Goal: Navigation & Orientation: Understand site structure

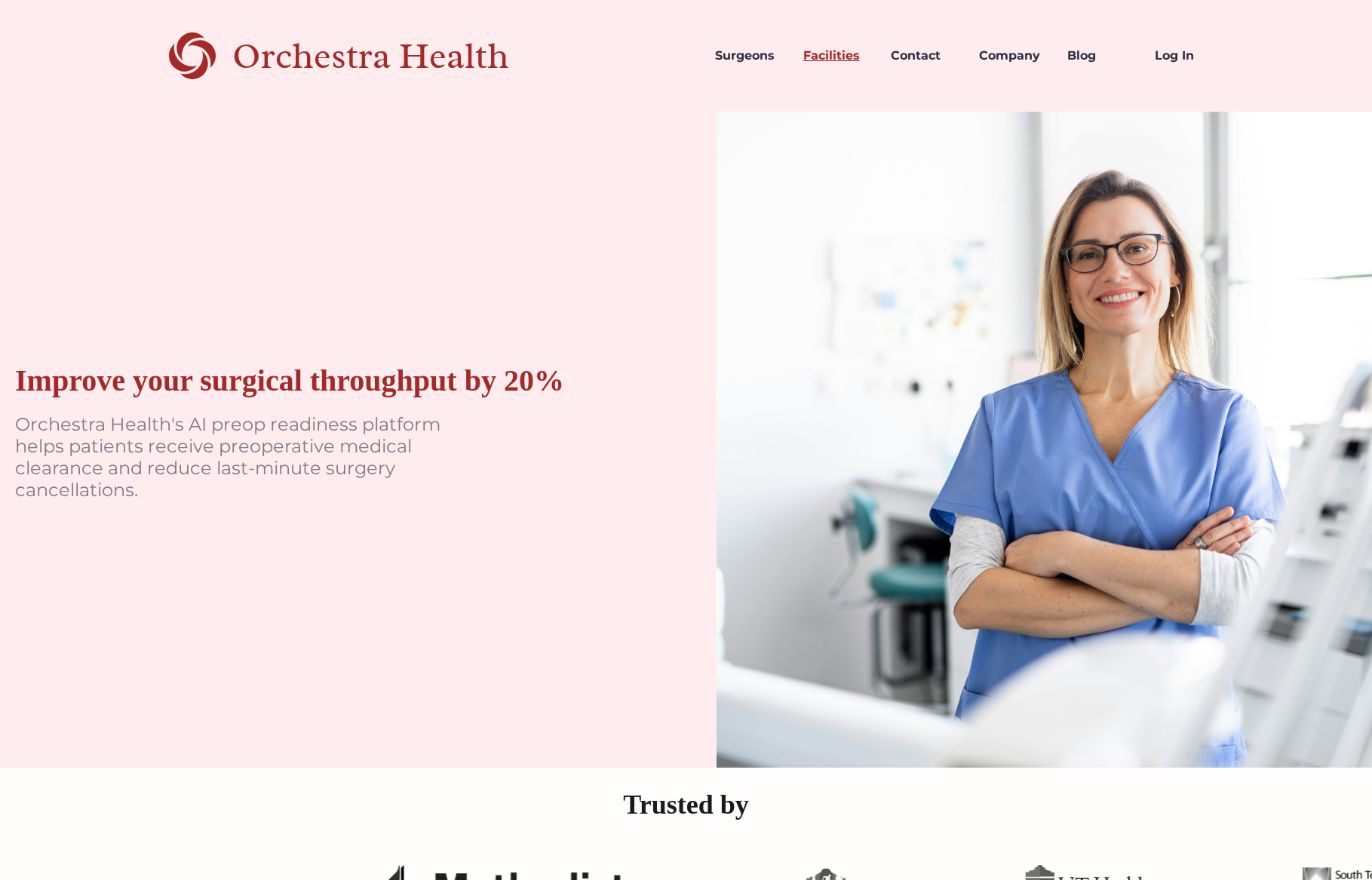
click at [847, 55] on link "Facilities" at bounding box center [835, 56] width 88 height 52
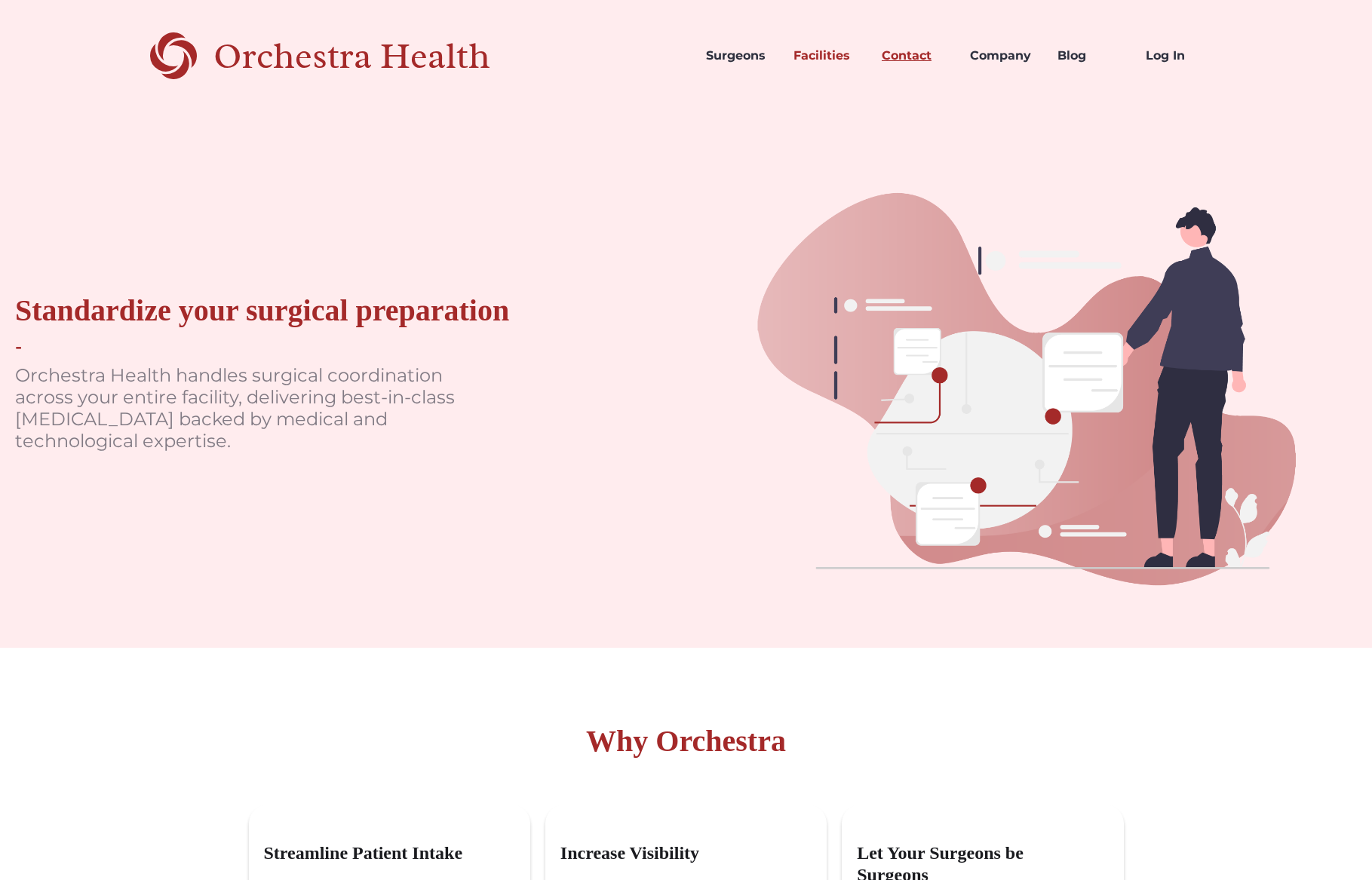
click at [905, 58] on link "Contact" at bounding box center [913, 56] width 88 height 52
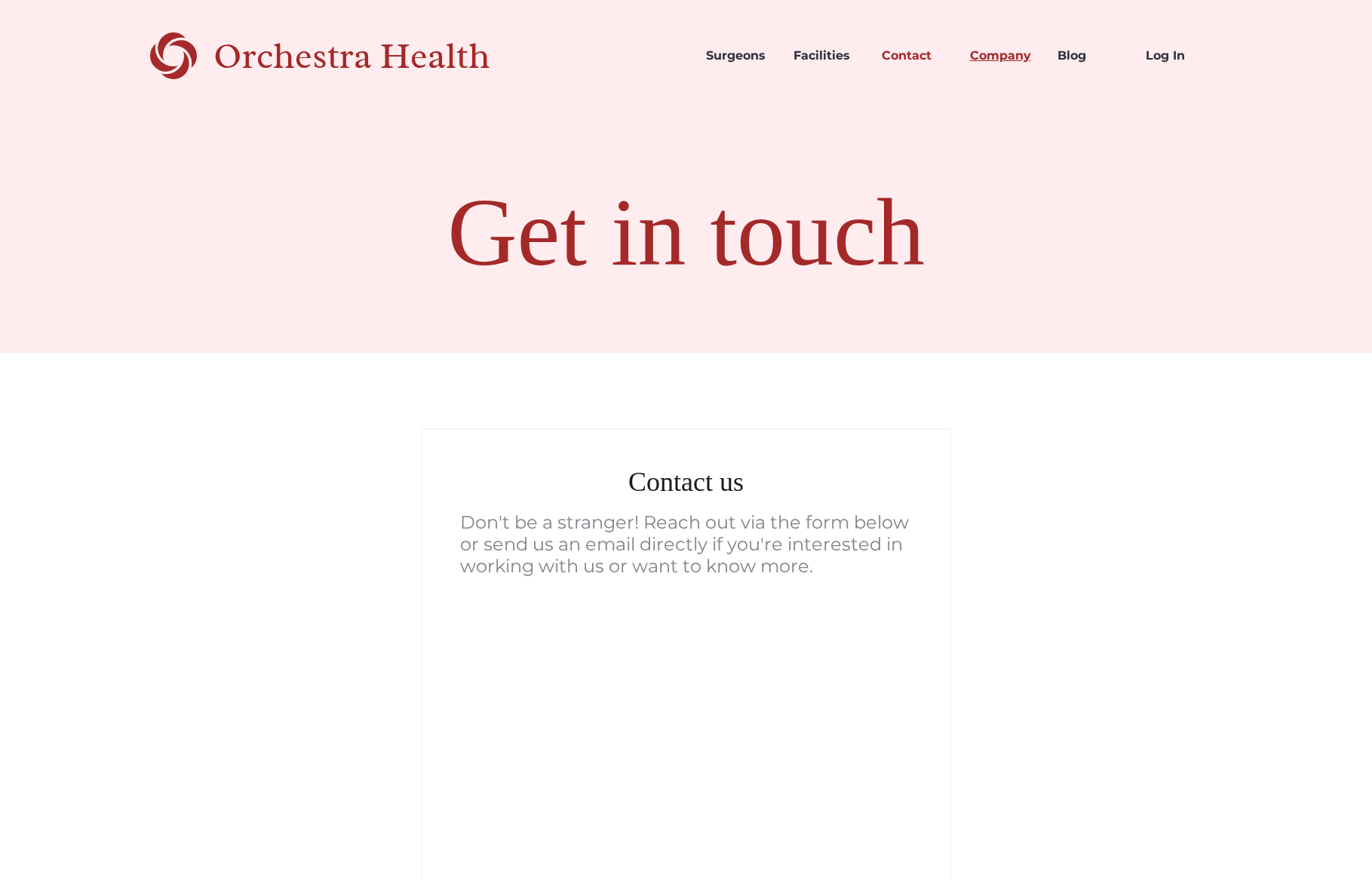
click at [1003, 52] on link "Company" at bounding box center [1002, 56] width 88 height 52
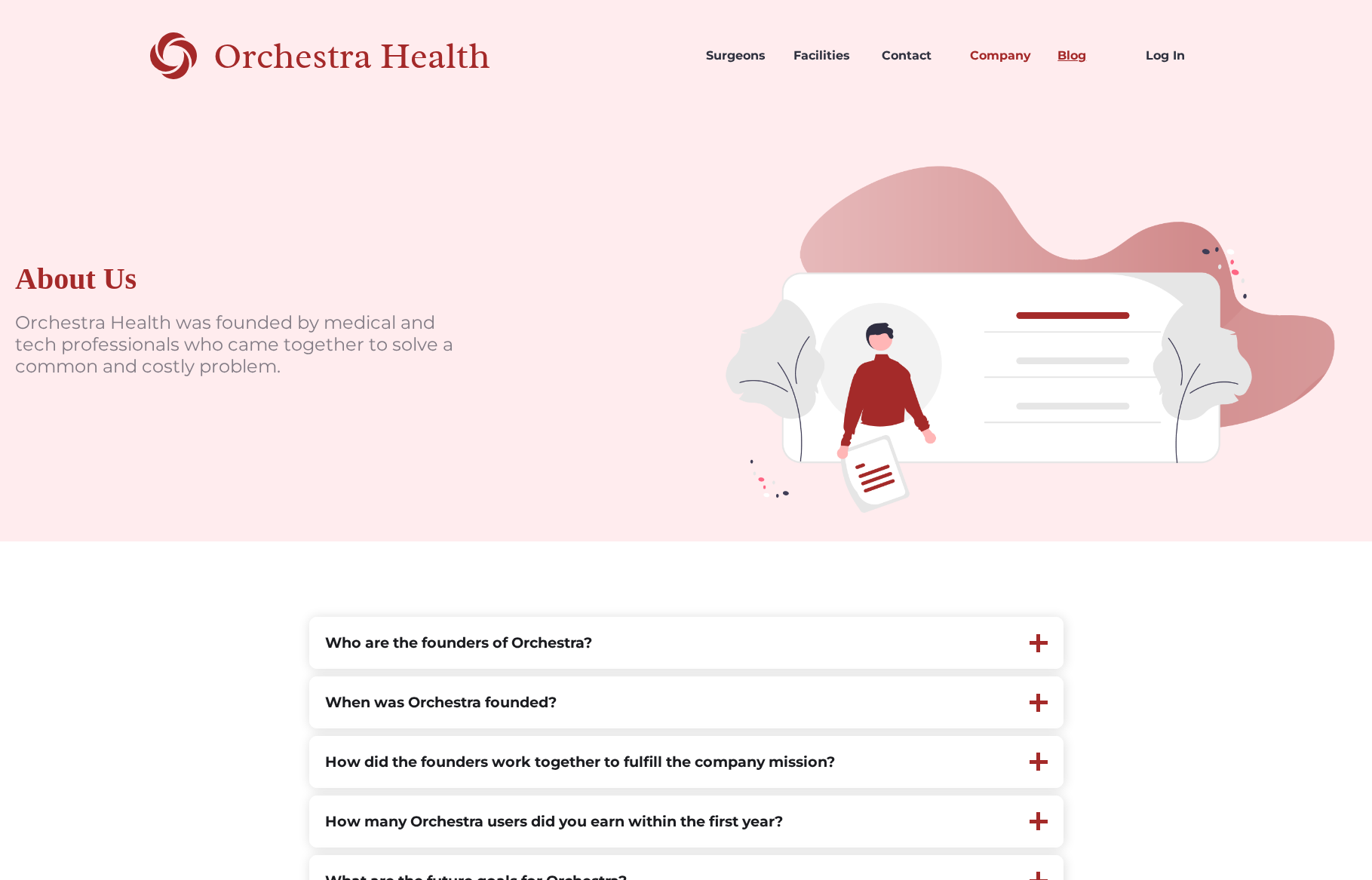
click at [1076, 54] on link "Blog" at bounding box center [1089, 56] width 88 height 52
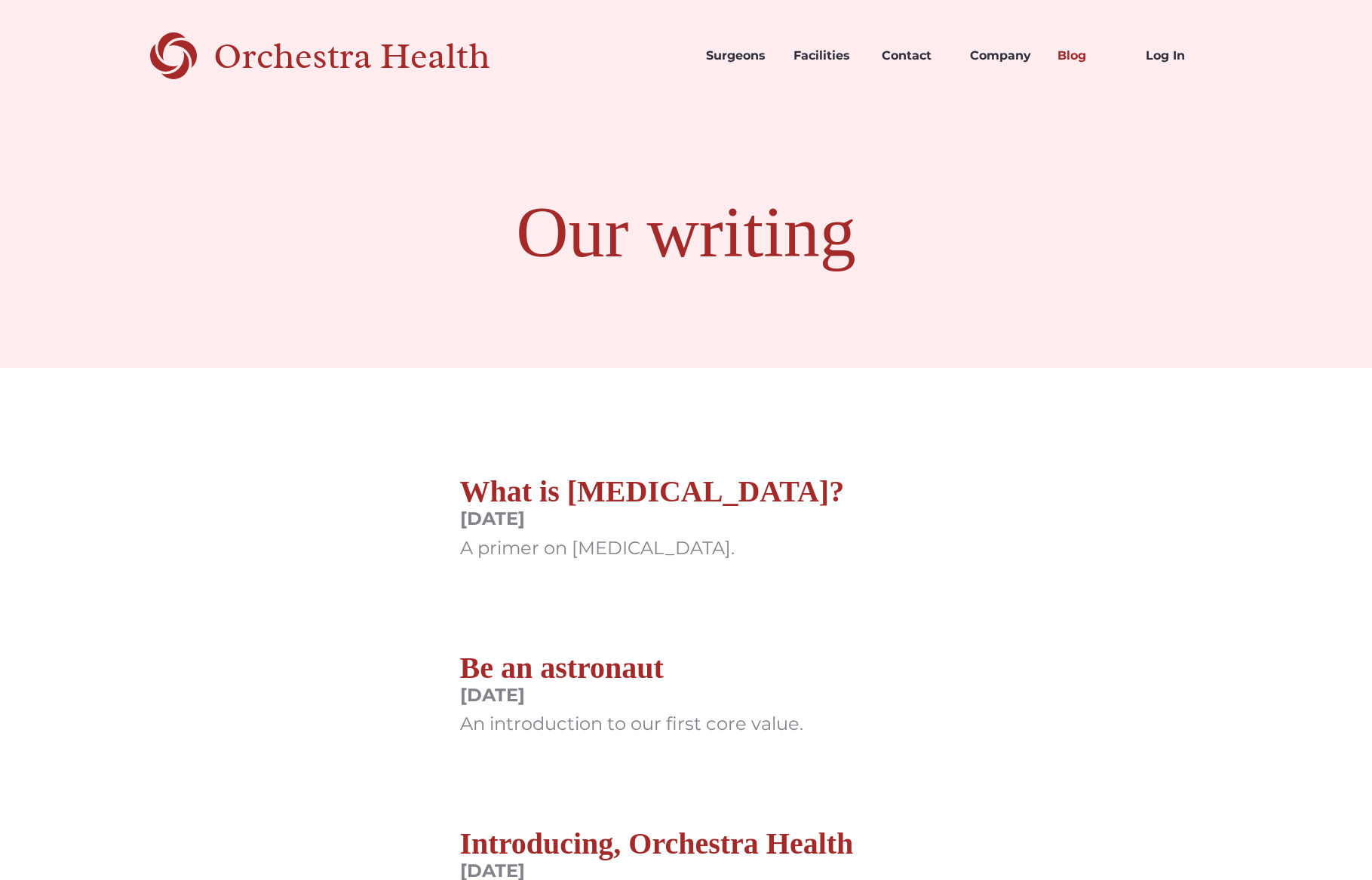
click at [717, 490] on h2 "What is [MEDICAL_DATA]?" at bounding box center [653, 492] width 385 height 37
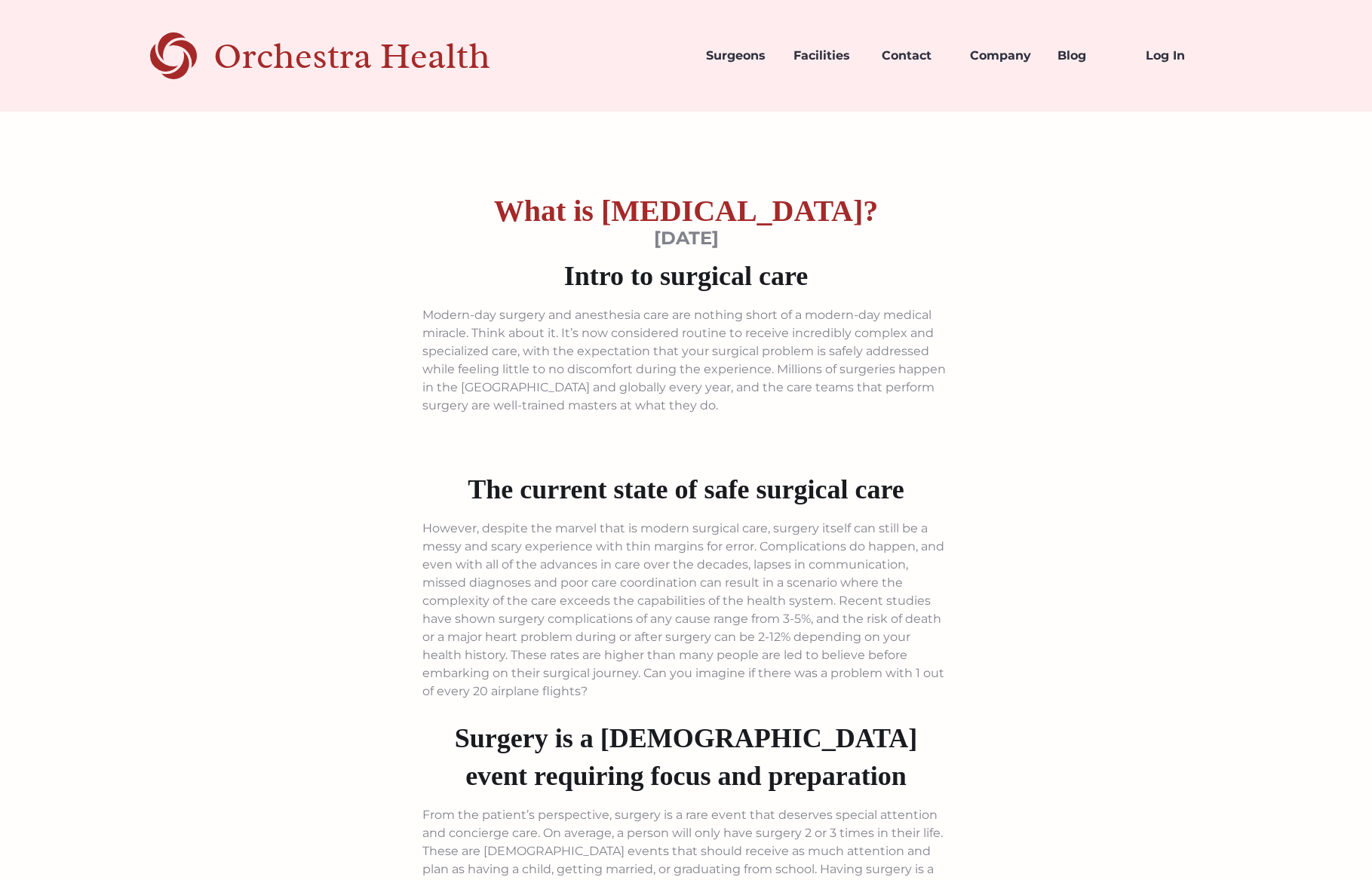
click at [391, 59] on div "Orchestra Health" at bounding box center [378, 56] width 330 height 31
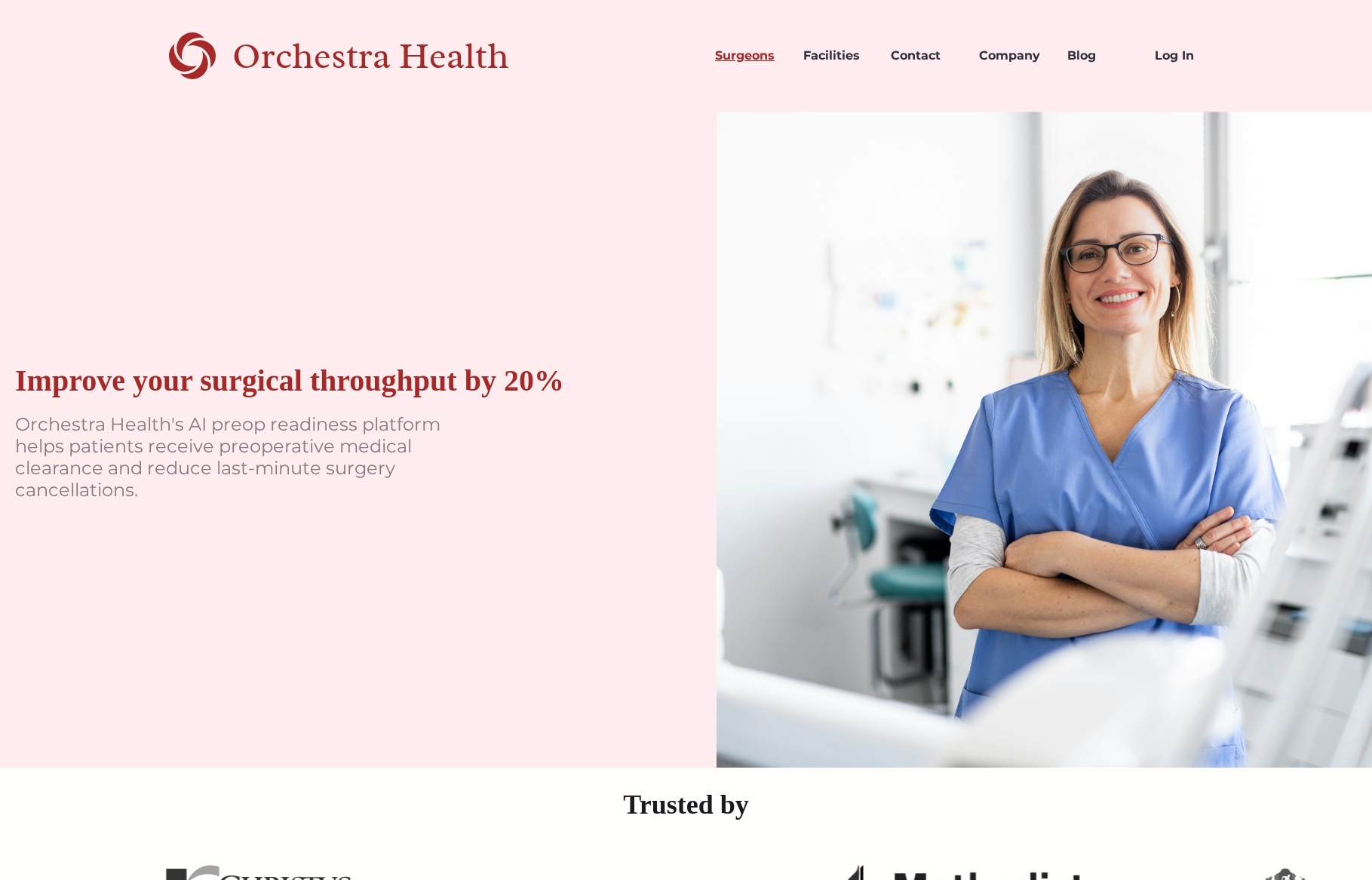
click at [758, 56] on link "Surgeons" at bounding box center [746, 56] width 88 height 52
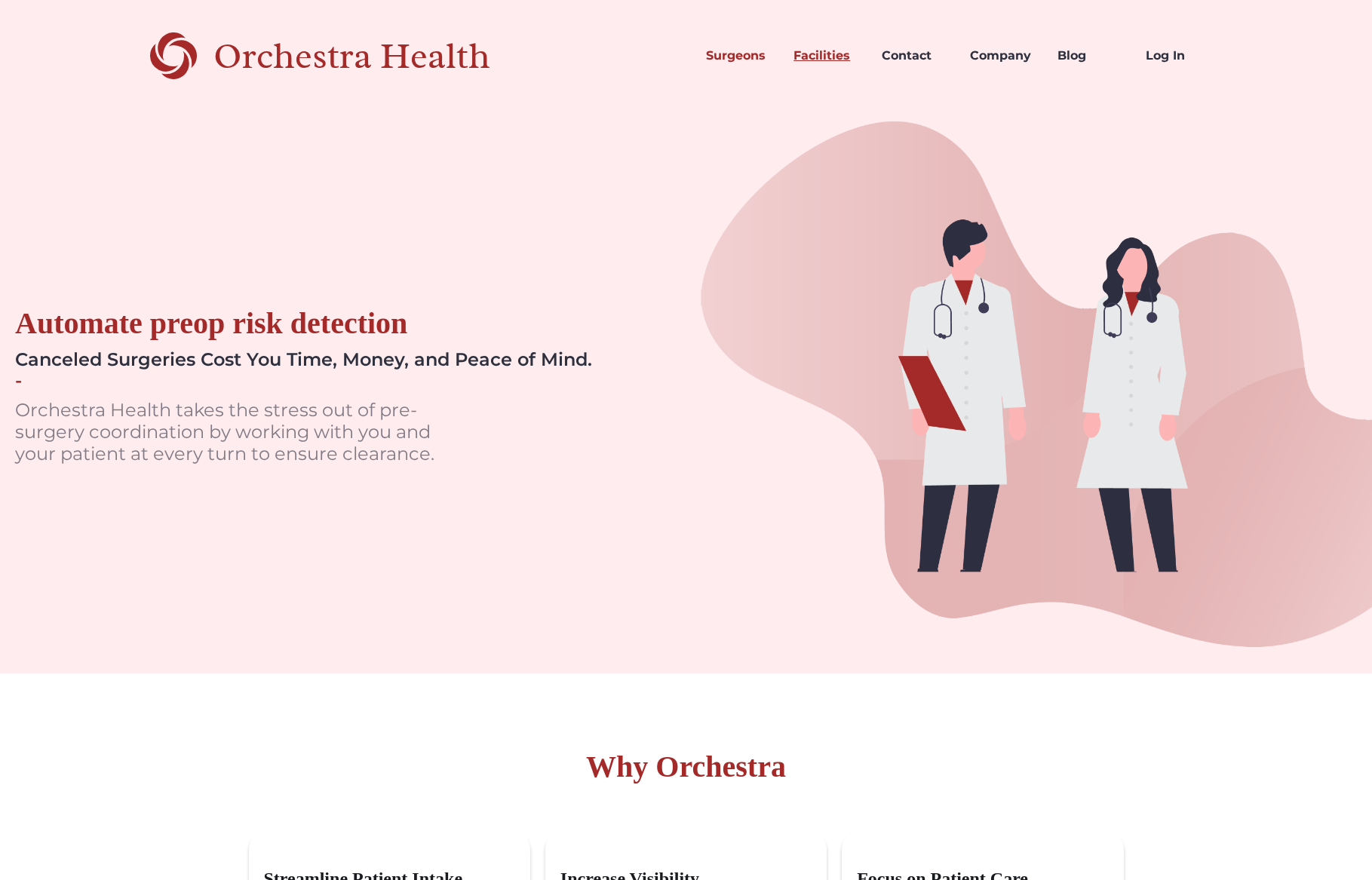
click at [818, 53] on link "Facilities" at bounding box center [825, 56] width 88 height 52
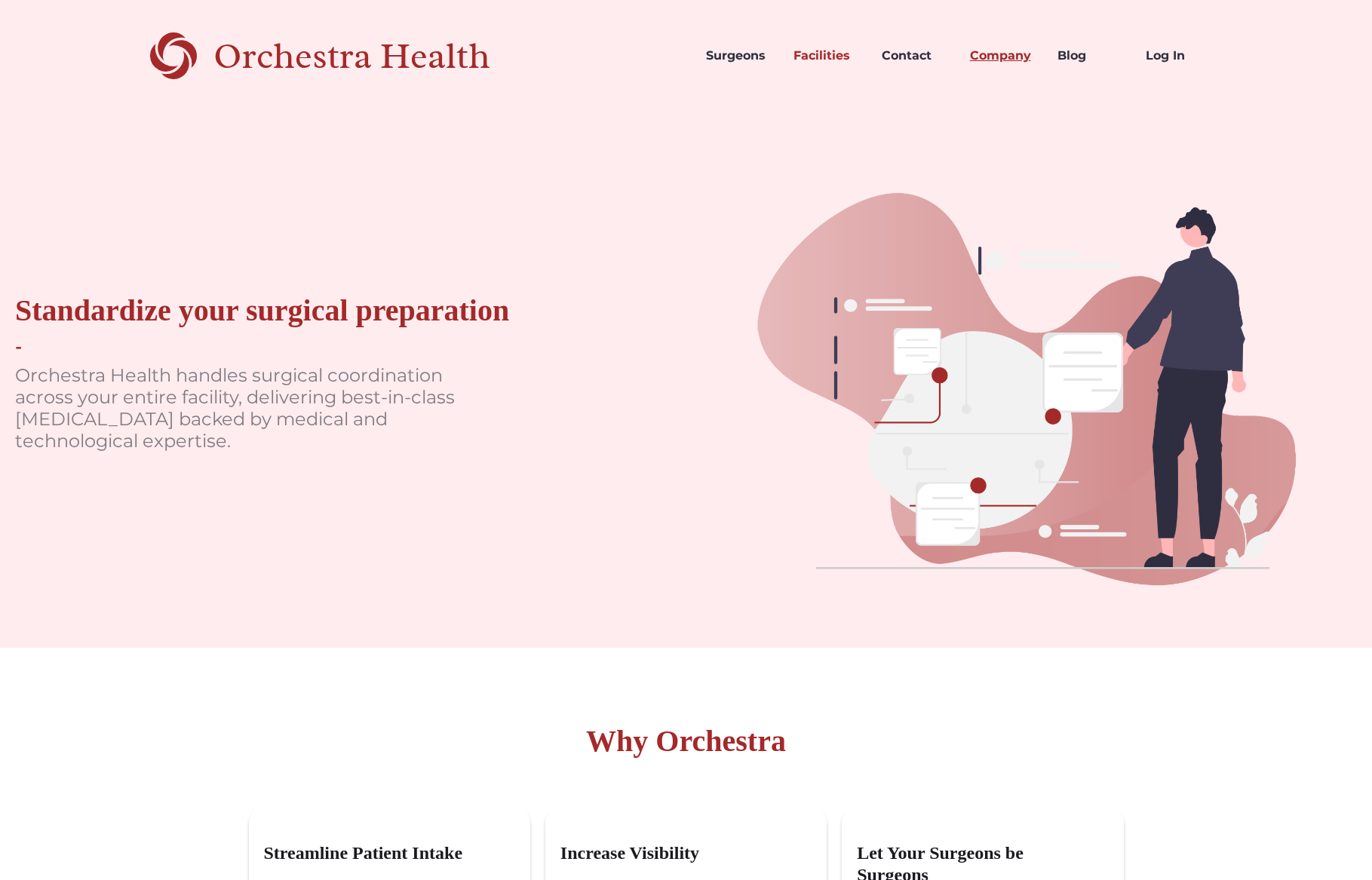
click at [996, 58] on link "Company" at bounding box center [1002, 56] width 88 height 52
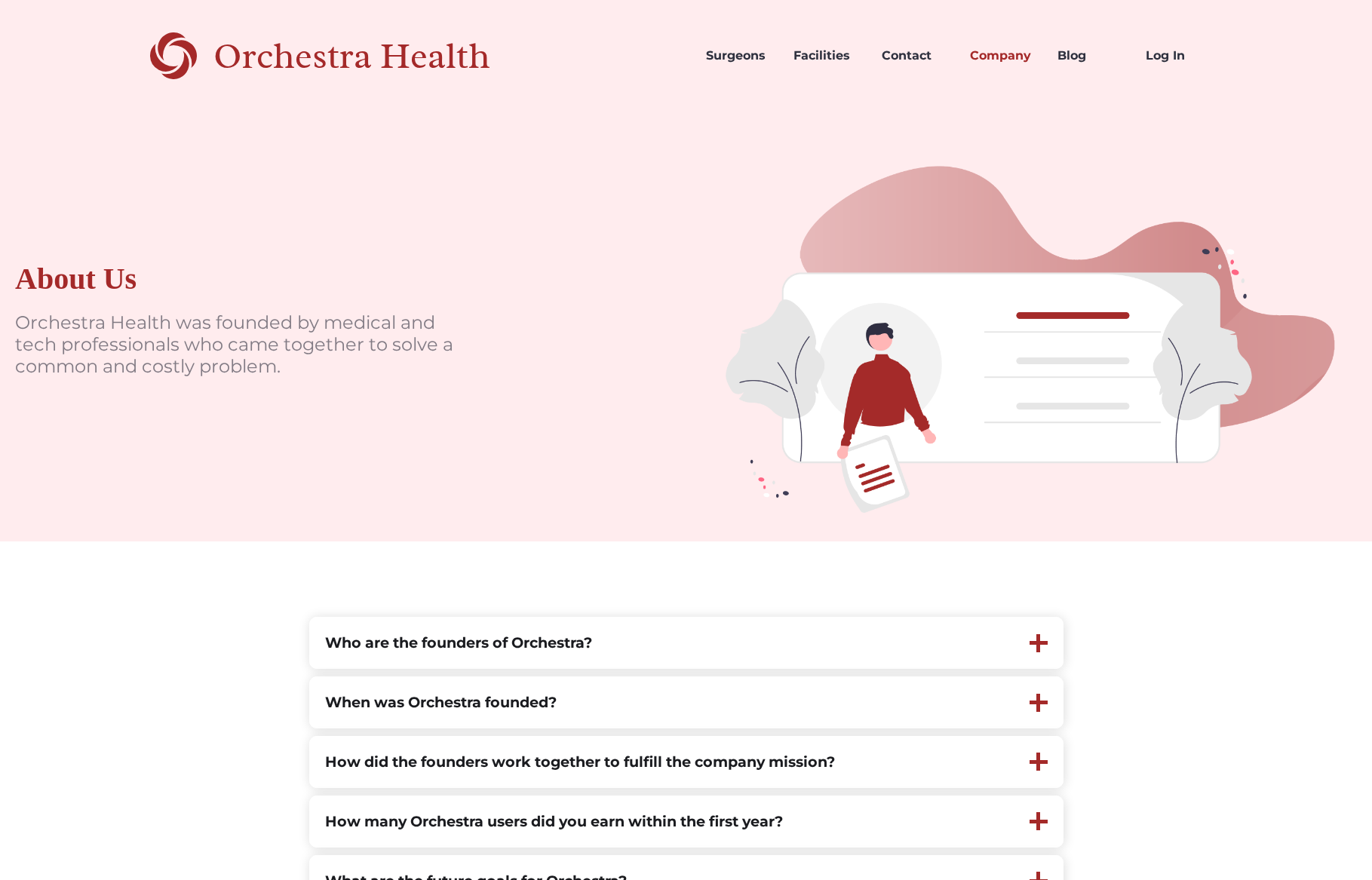
click at [352, 64] on div "Orchestra Health" at bounding box center [378, 56] width 330 height 31
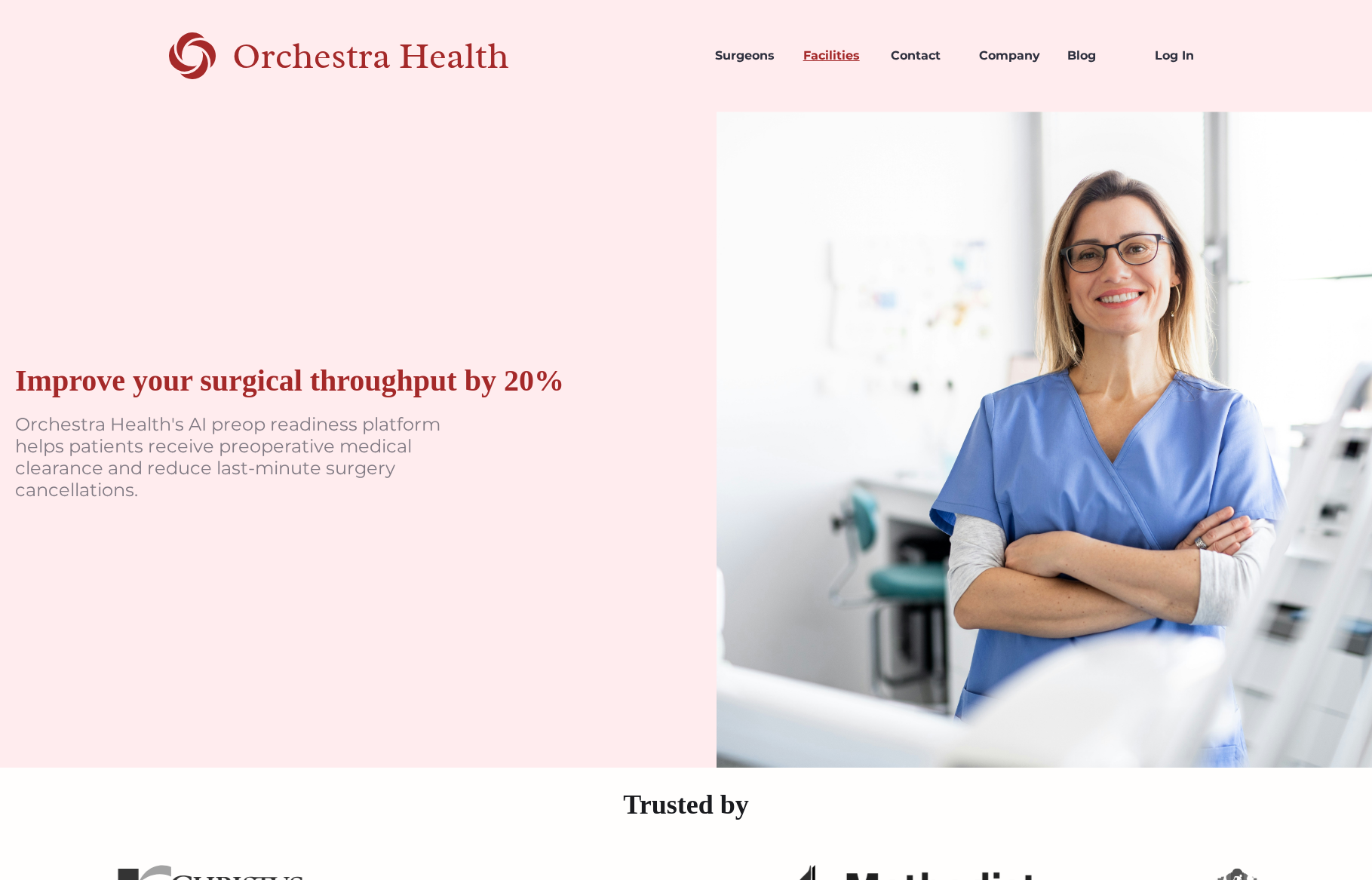
click at [826, 54] on link "Facilities" at bounding box center [835, 56] width 88 height 52
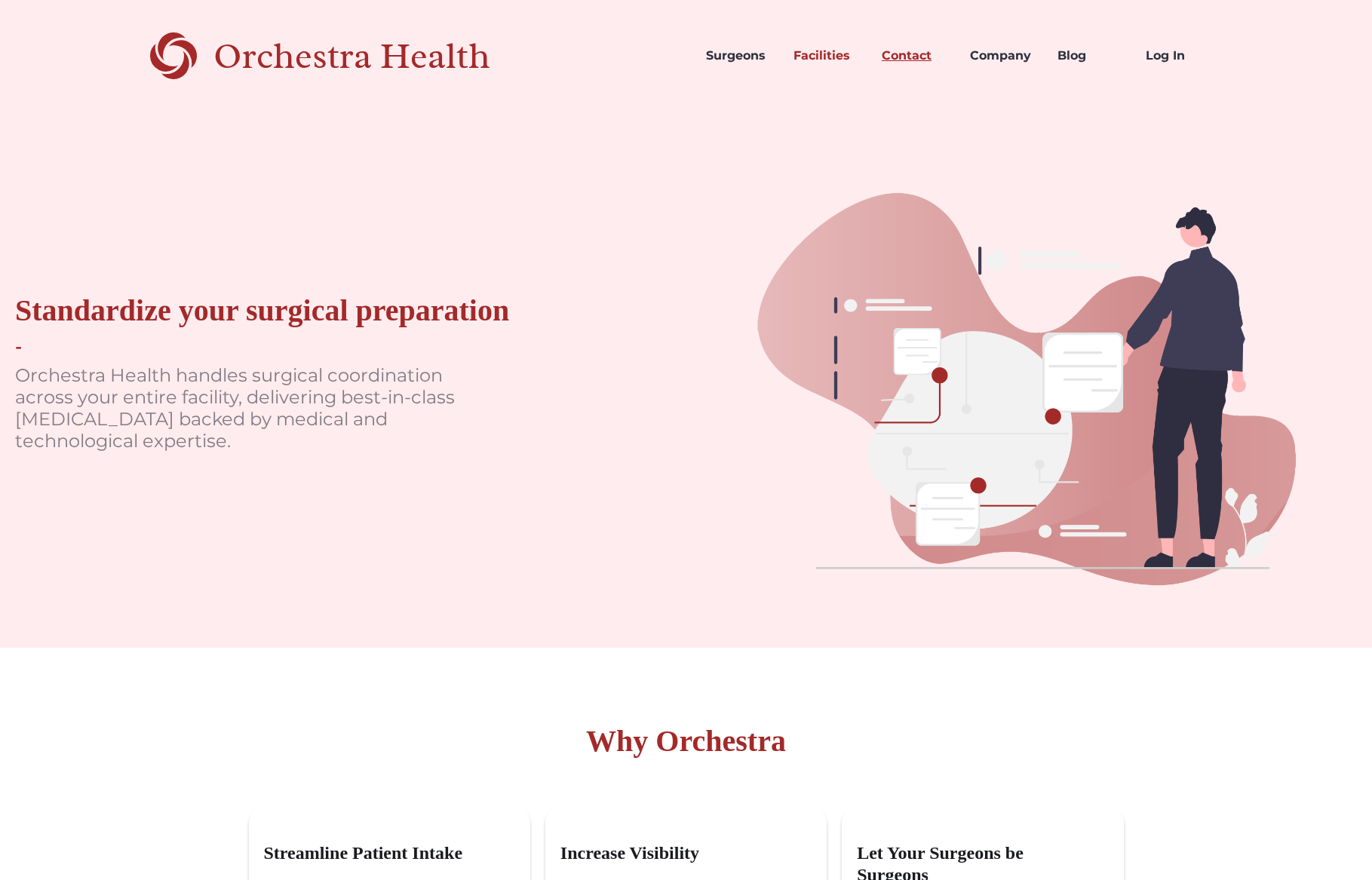
click at [910, 55] on link "Contact" at bounding box center [913, 56] width 88 height 52
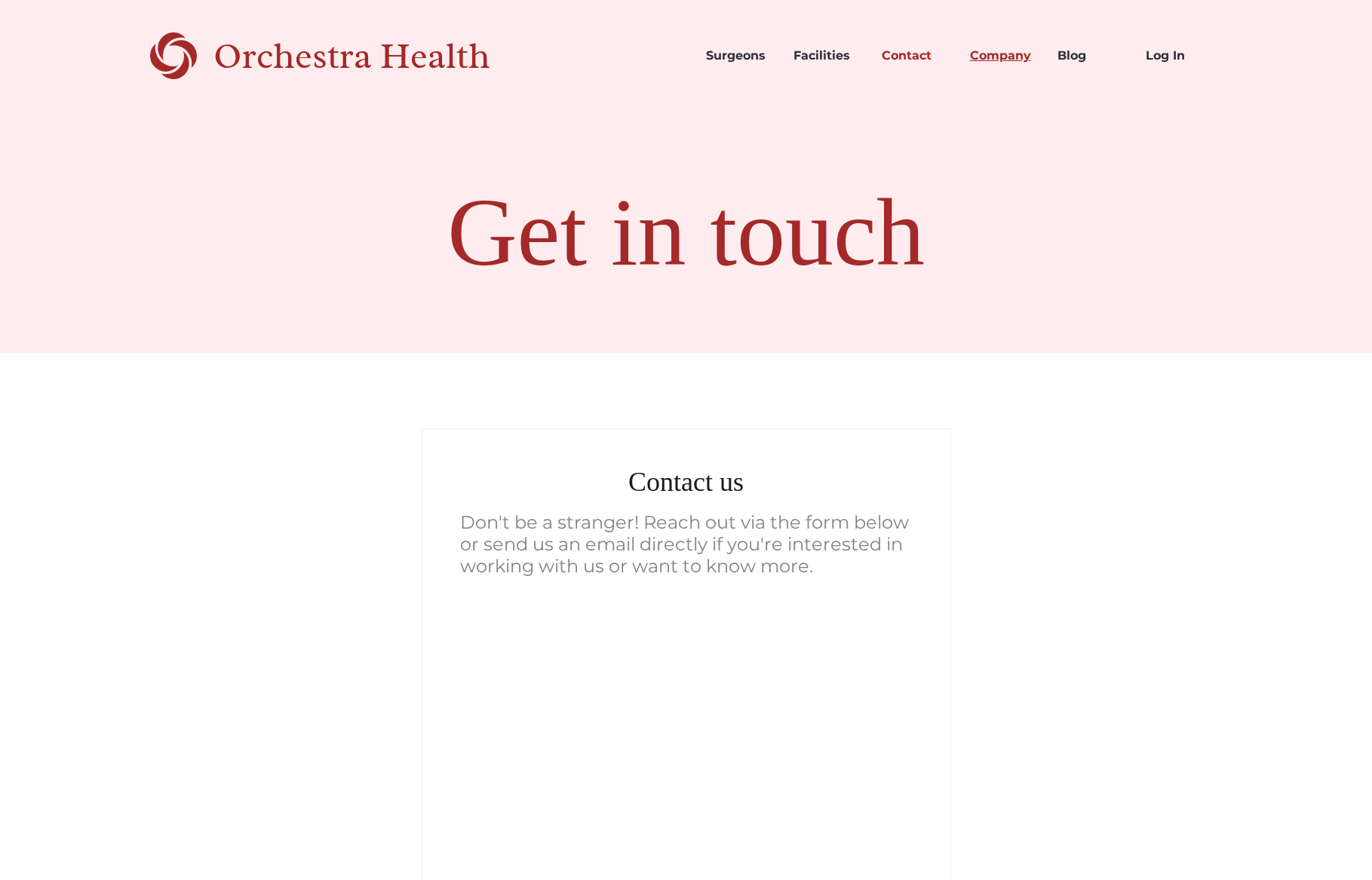
click at [978, 54] on link "Company" at bounding box center [1002, 56] width 88 height 52
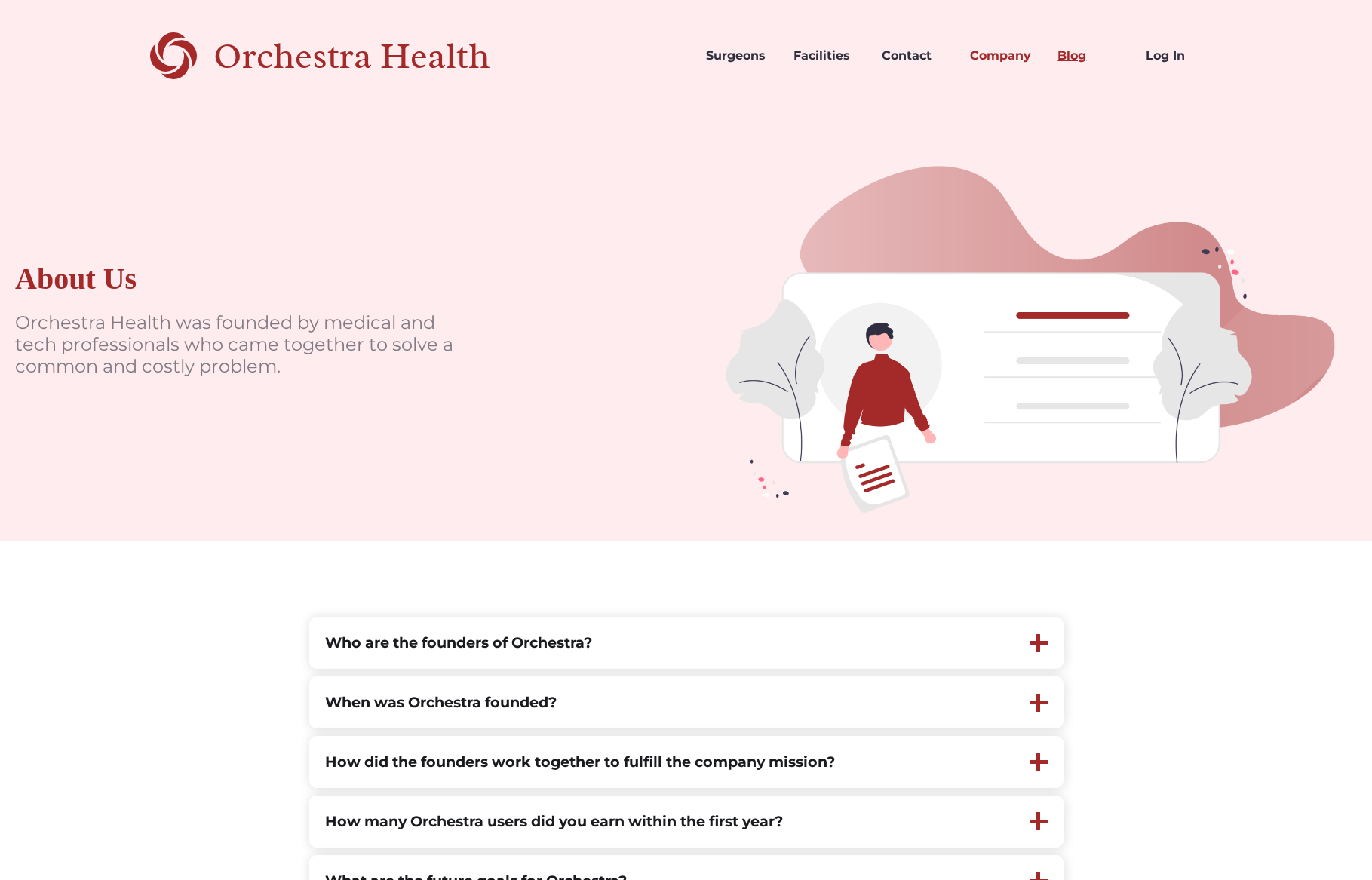
click at [1064, 54] on link "Blog" at bounding box center [1089, 56] width 88 height 52
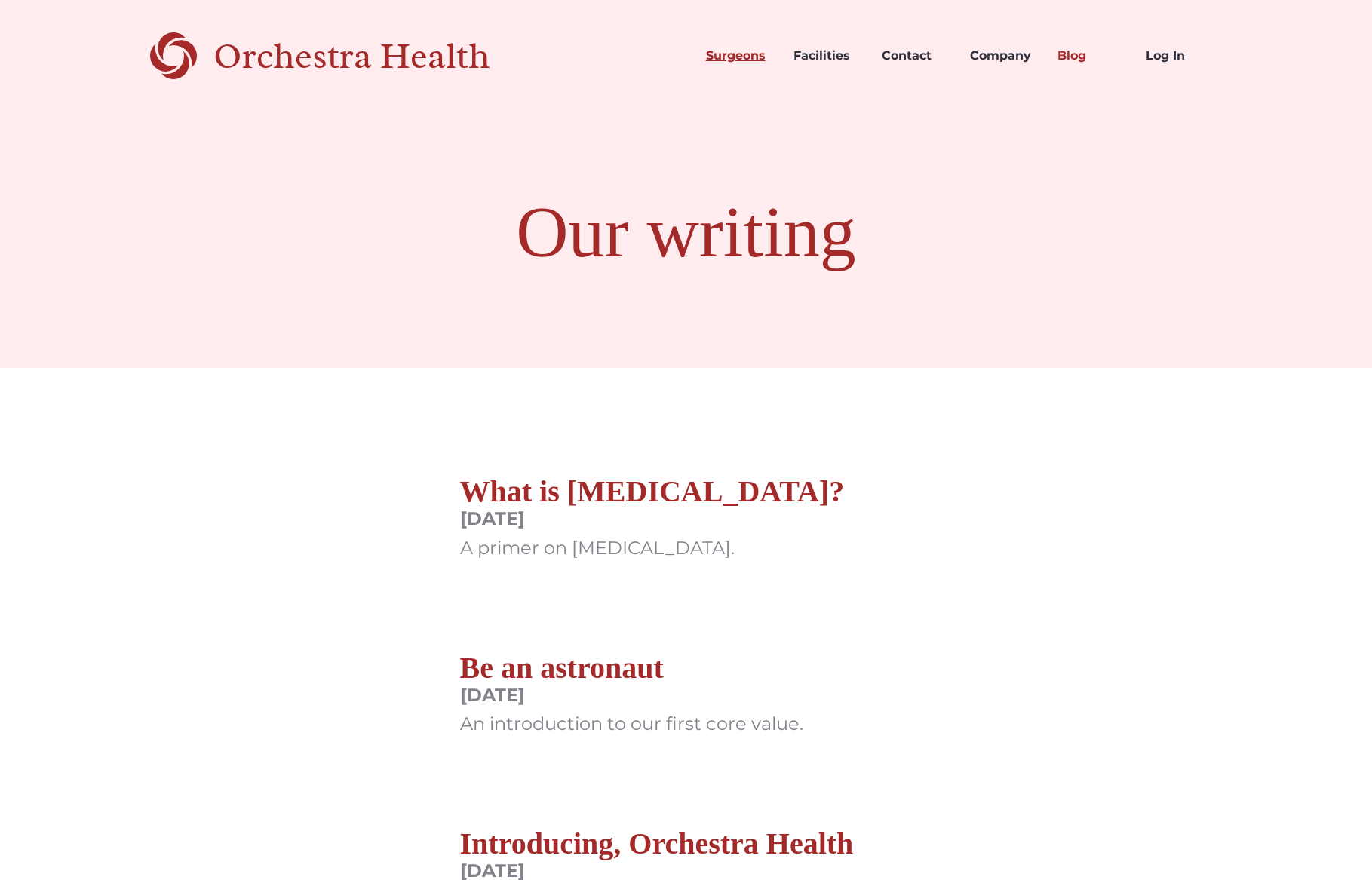
click at [724, 55] on link "Surgeons" at bounding box center [738, 56] width 88 height 52
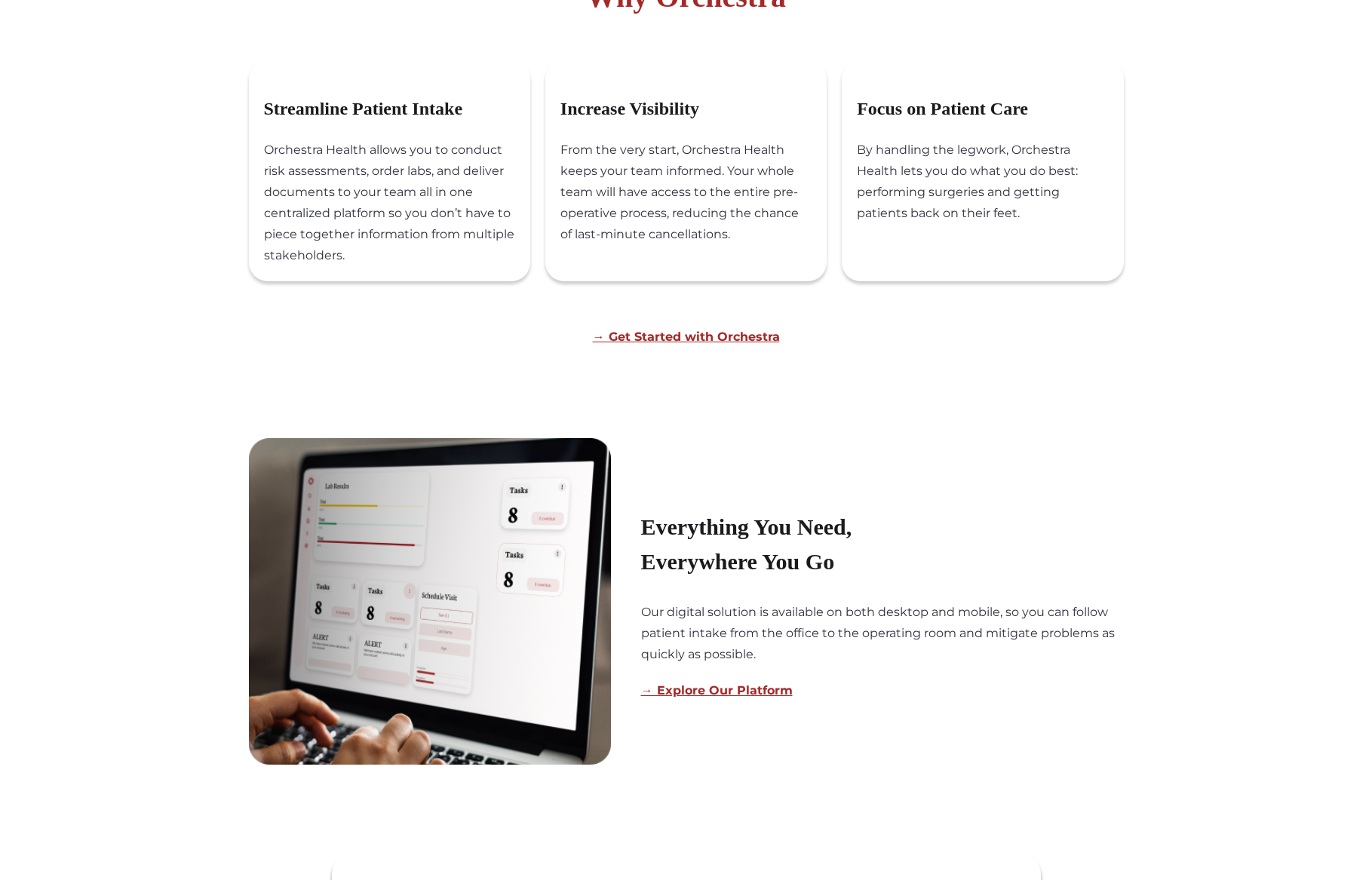
scroll to position [765, 0]
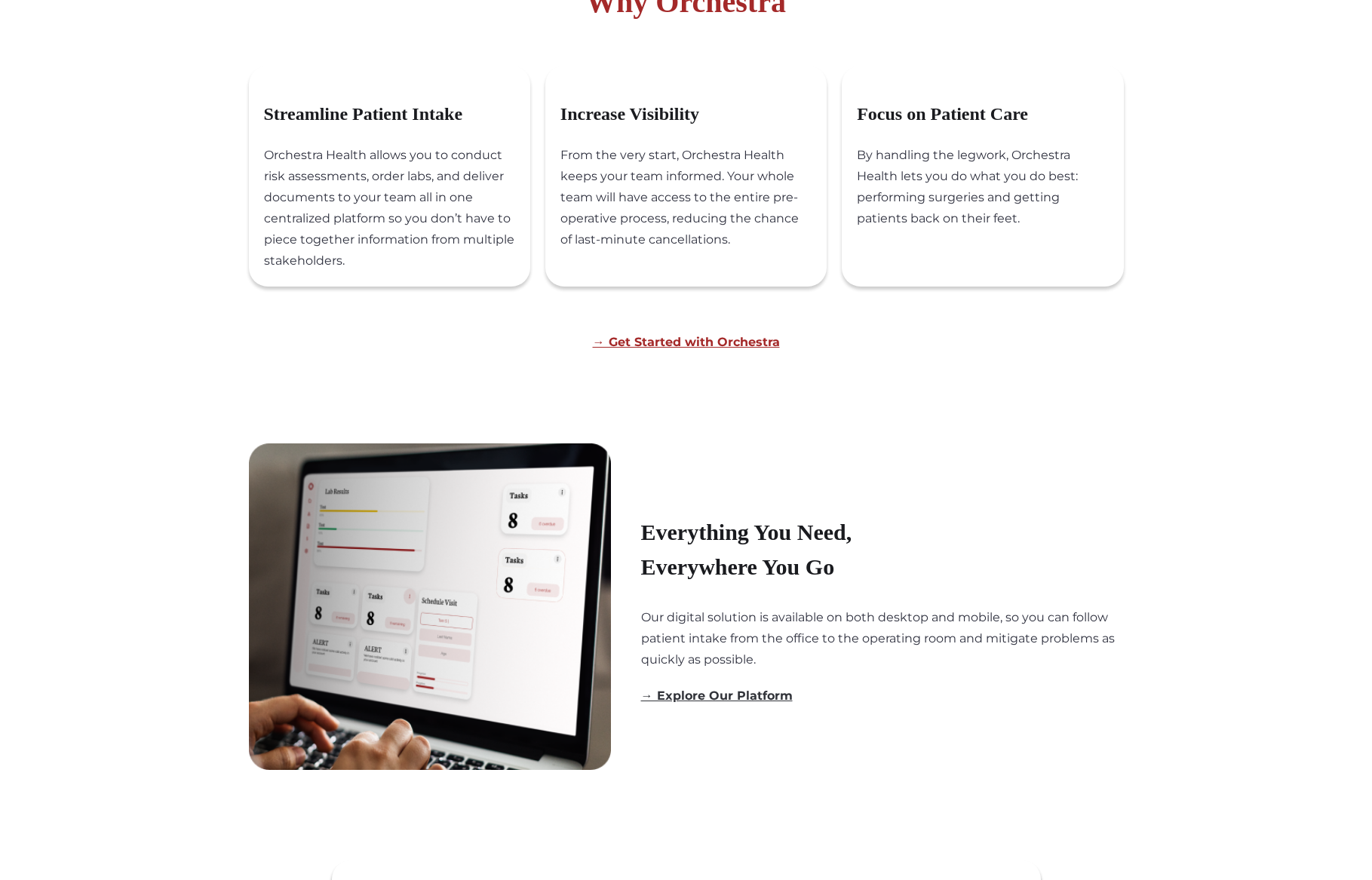
click at [710, 699] on link "→ Explore Our Platform" at bounding box center [716, 696] width 152 height 14
